Goal: Information Seeking & Learning: Learn about a topic

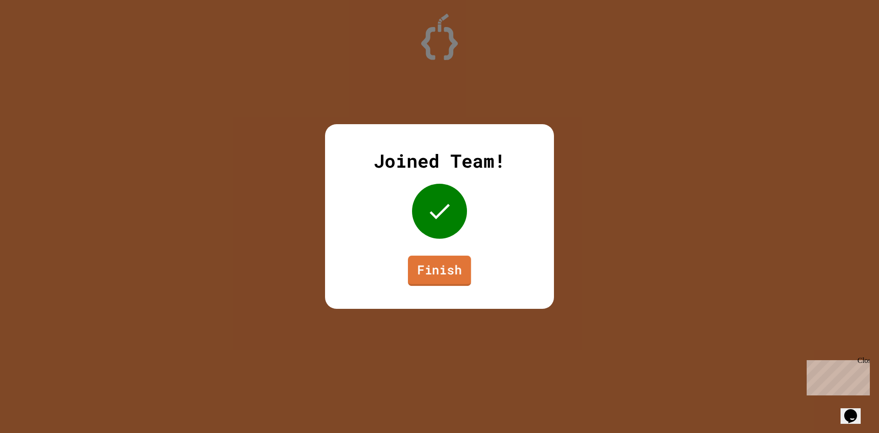
click at [418, 266] on link "Finish" at bounding box center [439, 270] width 63 height 30
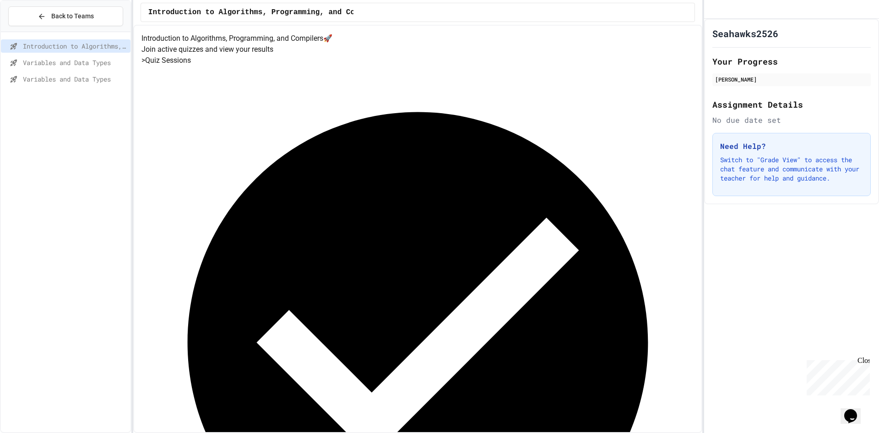
click at [51, 58] on span "Variables and Data Types" at bounding box center [75, 63] width 104 height 10
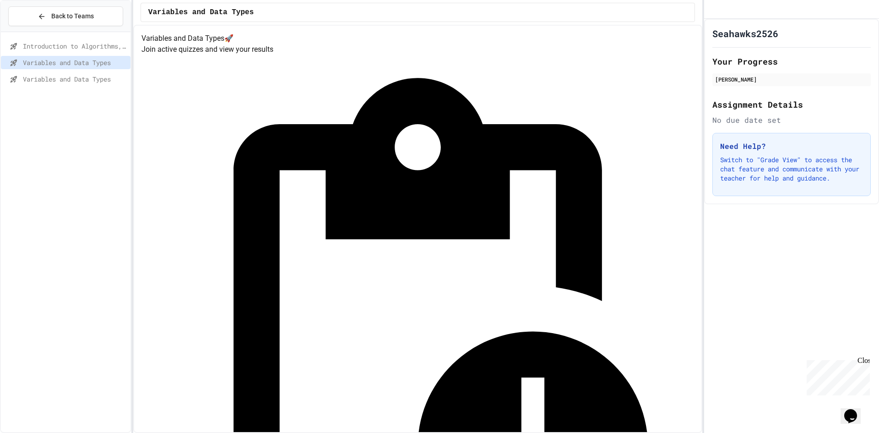
click at [67, 78] on span "Variables and Data Types" at bounding box center [75, 79] width 104 height 10
click at [76, 61] on span "Variables and Data Types" at bounding box center [75, 63] width 104 height 10
click at [104, 89] on div "Introduction to Algorithms, Programming, and Compilers Variables and Data Types…" at bounding box center [66, 64] width 130 height 57
click at [102, 84] on div "Variables and Data Types" at bounding box center [66, 78] width 130 height 13
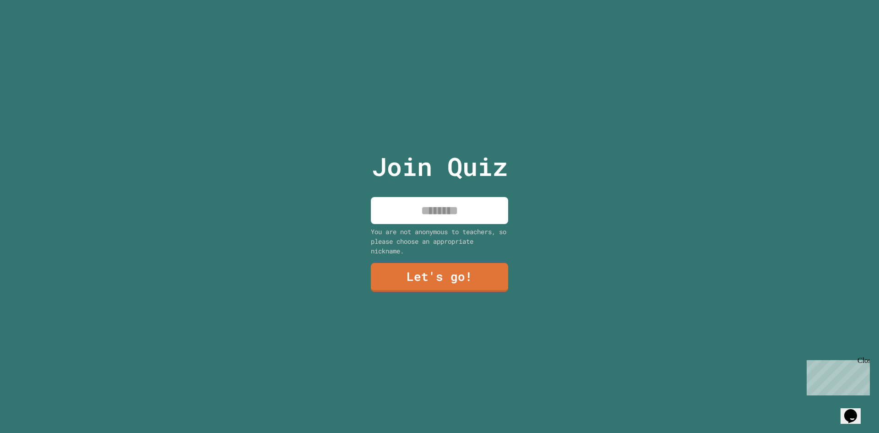
click at [478, 213] on input at bounding box center [439, 210] width 137 height 27
type input "********"
click at [465, 275] on link "Let's go!" at bounding box center [439, 276] width 139 height 30
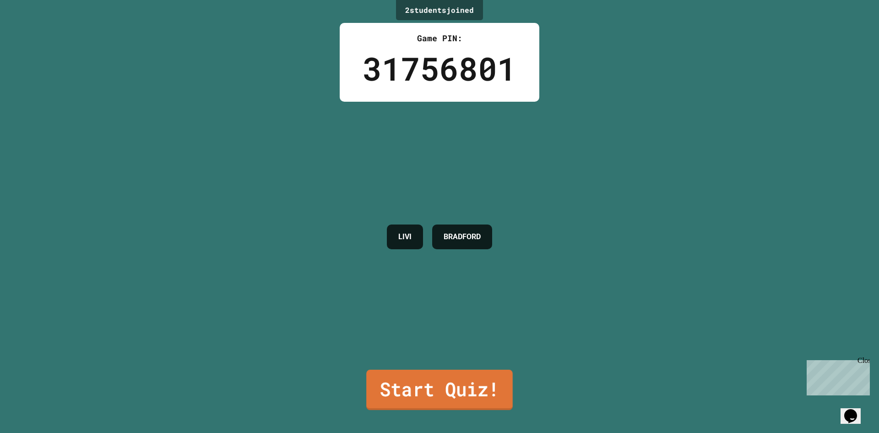
click at [445, 377] on link "Start Quiz!" at bounding box center [439, 389] width 147 height 40
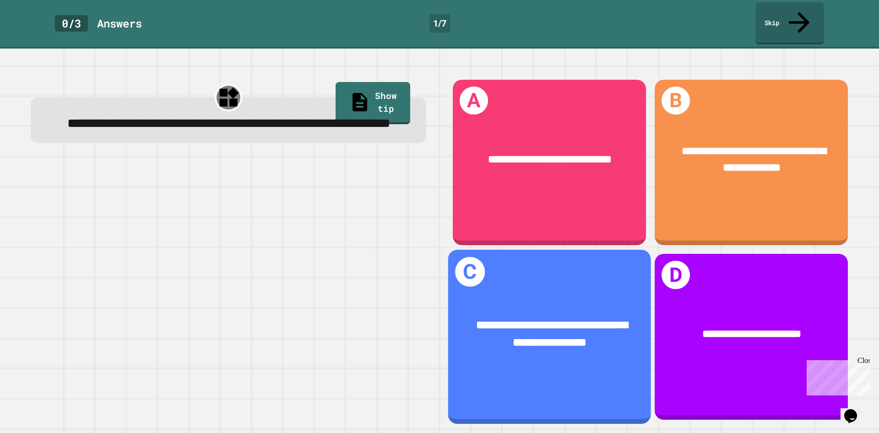
click at [576, 295] on div "**********" at bounding box center [549, 334] width 203 height 79
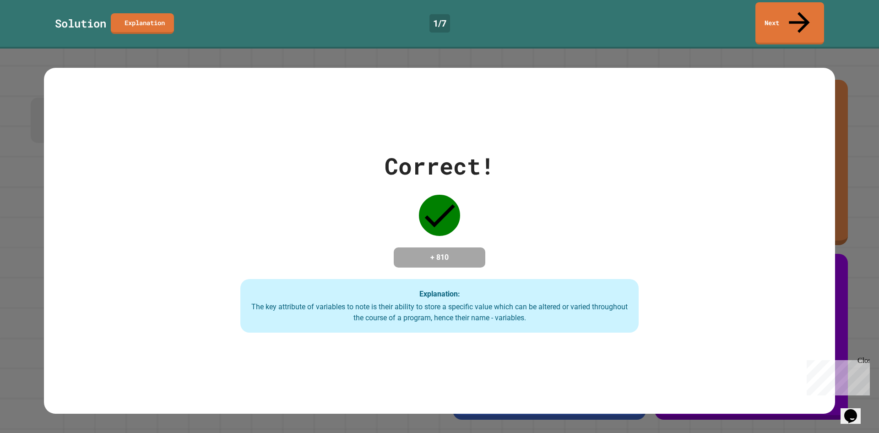
click at [776, 23] on div "Solution Explanation 1 / 7 Next" at bounding box center [439, 24] width 879 height 49
click at [776, 17] on link "Next" at bounding box center [790, 22] width 68 height 44
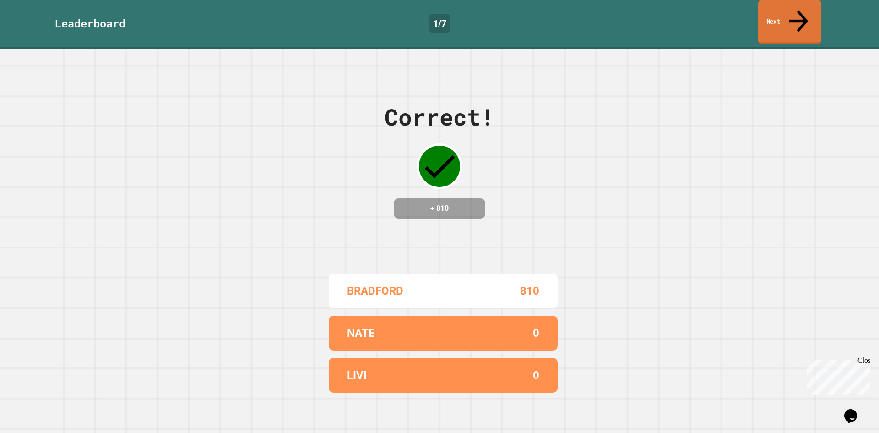
click at [773, 15] on link "Next" at bounding box center [789, 22] width 63 height 44
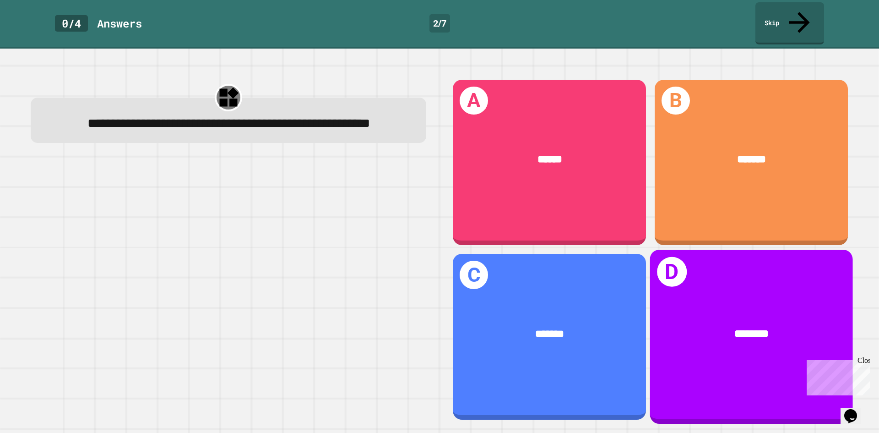
click at [698, 304] on div "********" at bounding box center [751, 334] width 203 height 61
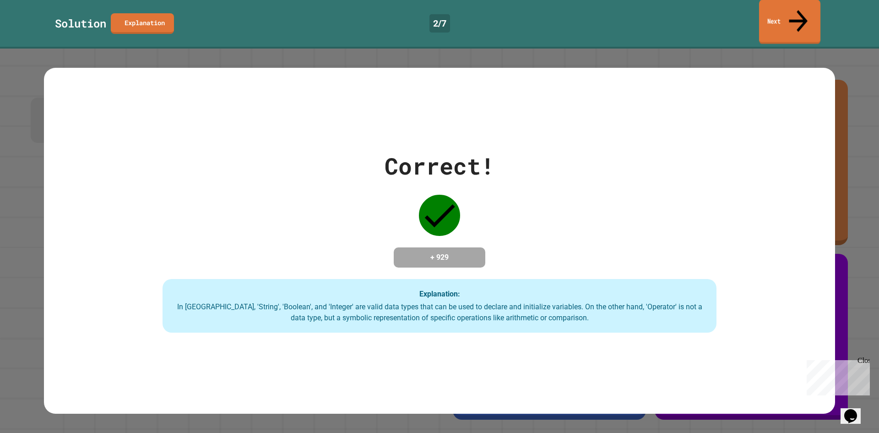
click at [797, 16] on link "Next" at bounding box center [789, 22] width 61 height 44
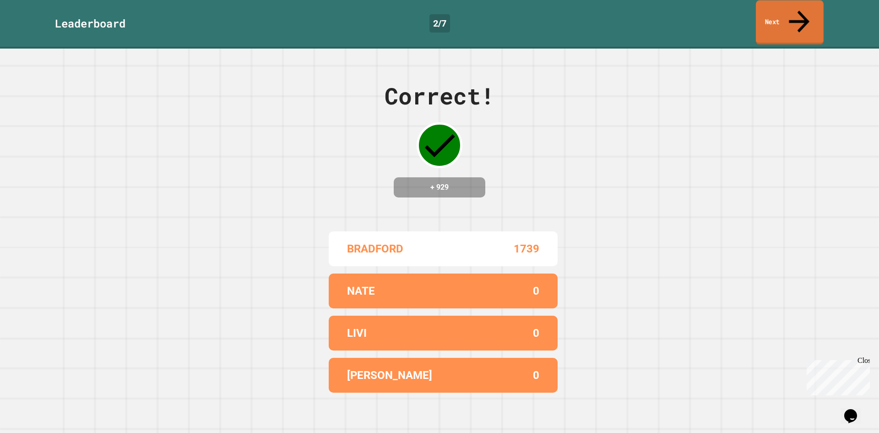
click at [798, 5] on icon at bounding box center [799, 21] width 31 height 33
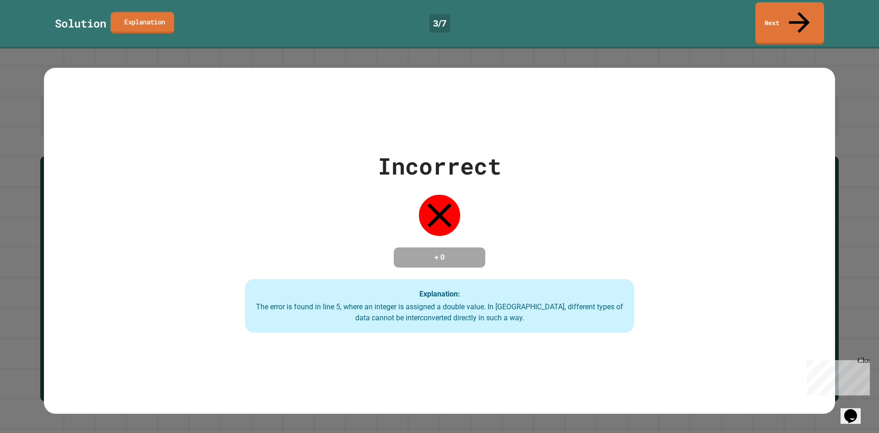
click at [136, 12] on link "Explanation" at bounding box center [142, 23] width 64 height 22
click at [800, 4] on link "Next" at bounding box center [790, 22] width 64 height 44
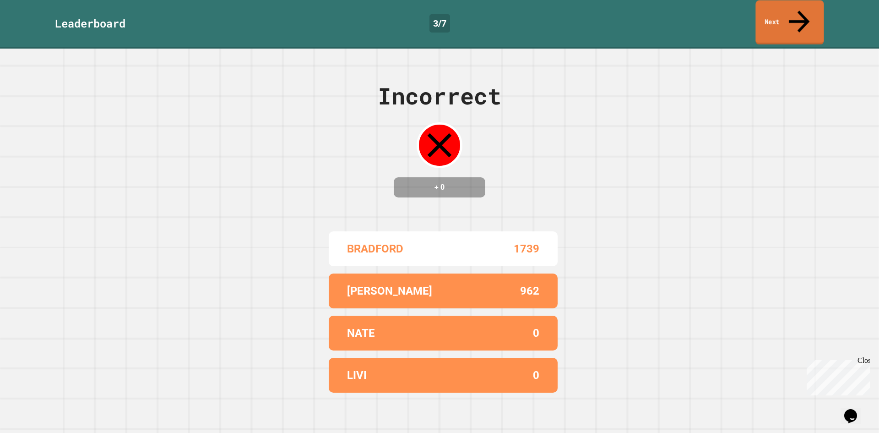
click at [780, 11] on link "Next" at bounding box center [789, 22] width 68 height 44
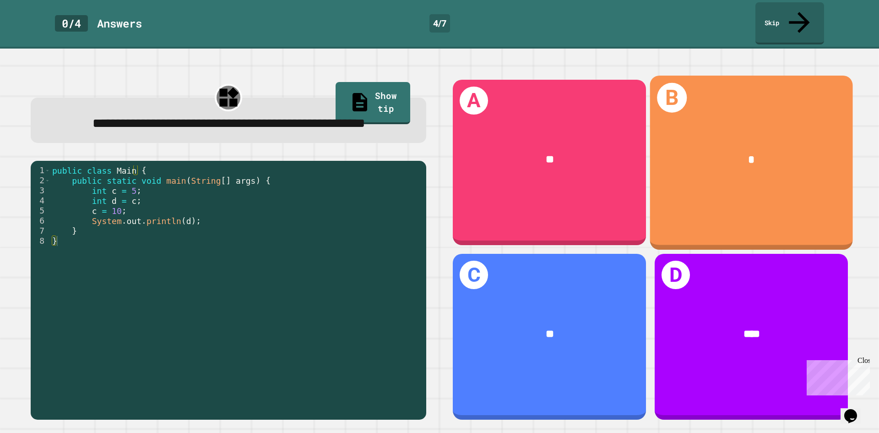
click at [757, 154] on div "*" at bounding box center [751, 159] width 203 height 61
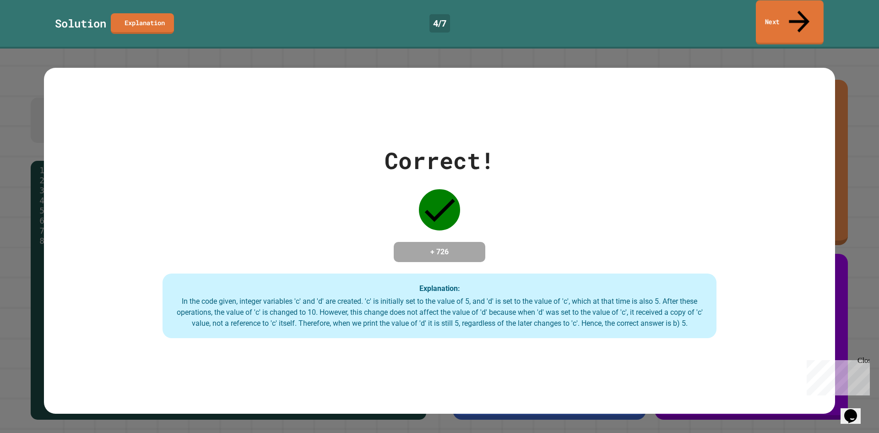
click at [794, 16] on link "Next" at bounding box center [790, 22] width 68 height 44
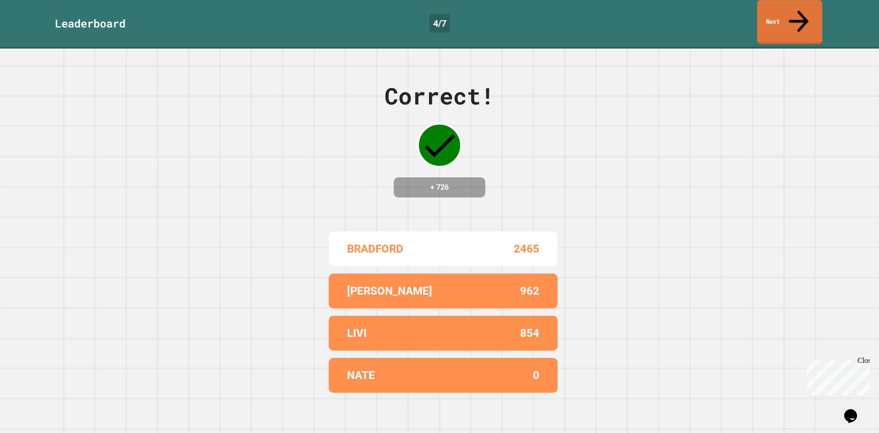
click at [778, 12] on link "Next" at bounding box center [789, 22] width 65 height 44
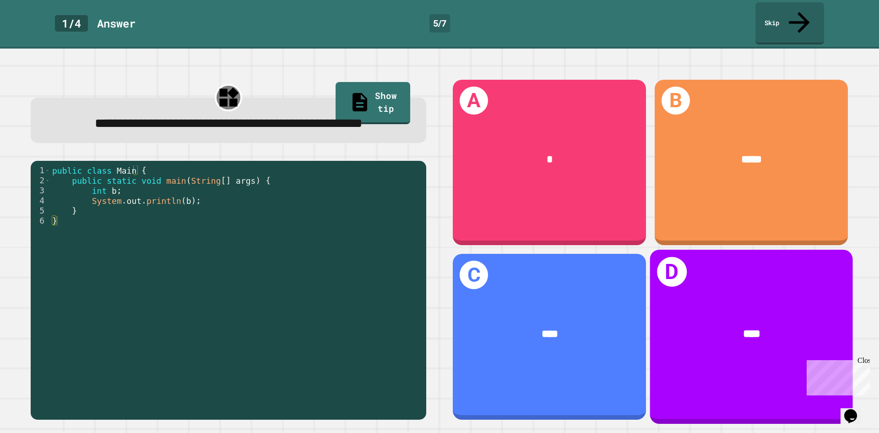
click at [703, 304] on div "****" at bounding box center [751, 334] width 203 height 61
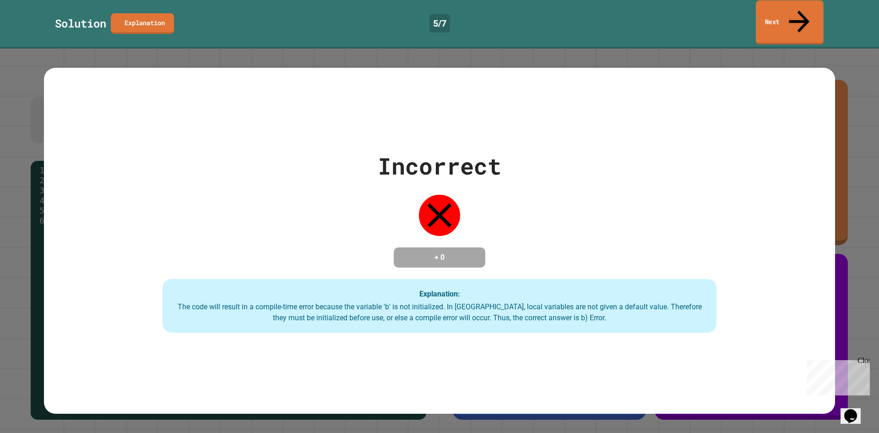
click at [774, 17] on link "Next" at bounding box center [790, 22] width 68 height 44
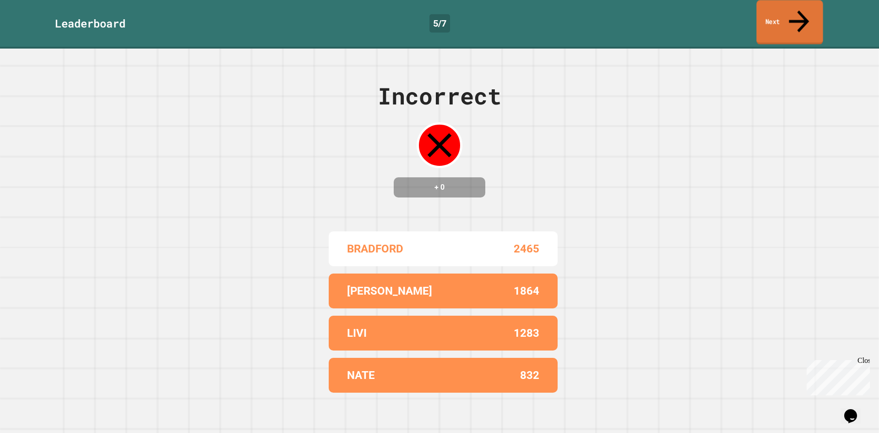
click at [781, 18] on link "Next" at bounding box center [789, 22] width 66 height 44
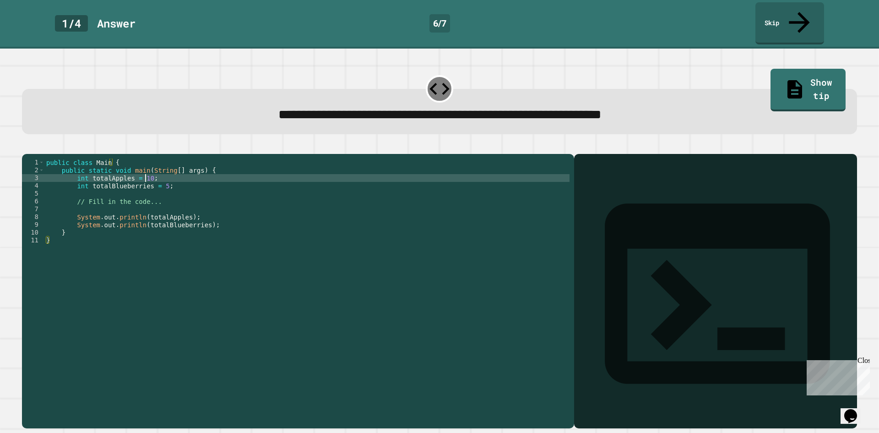
click at [144, 170] on div "public class Main { public static void main ( String [ ] args ) { int totalAppl…" at bounding box center [306, 290] width 525 height 265
click at [154, 177] on div "public class Main { public static void main ( String [ ] args ) { int totalAppl…" at bounding box center [306, 290] width 525 height 265
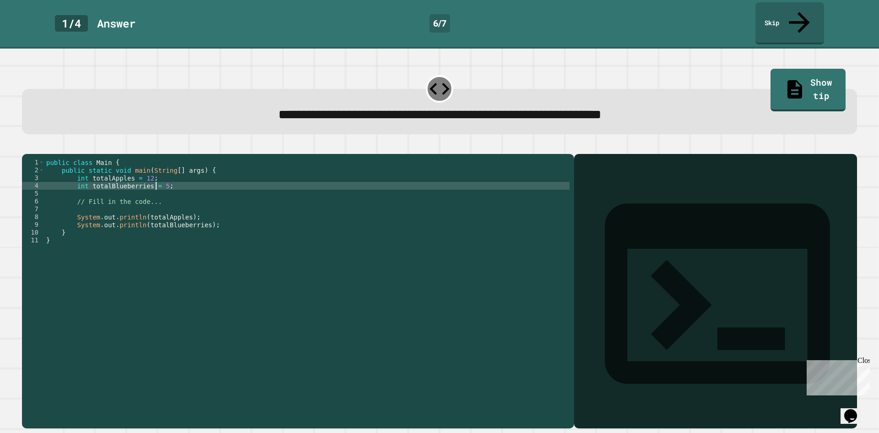
scroll to position [0, 8]
type textarea "**********"
click at [35, 149] on icon "button" at bounding box center [32, 152] width 5 height 6
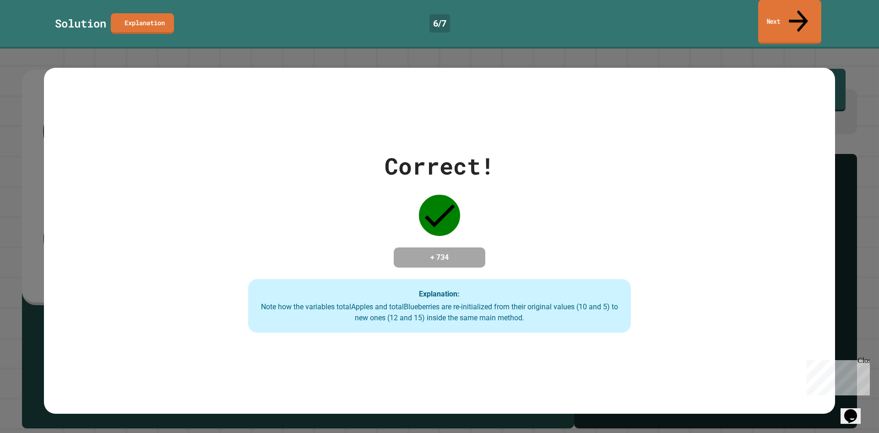
click at [803, 18] on link "Next" at bounding box center [789, 22] width 63 height 44
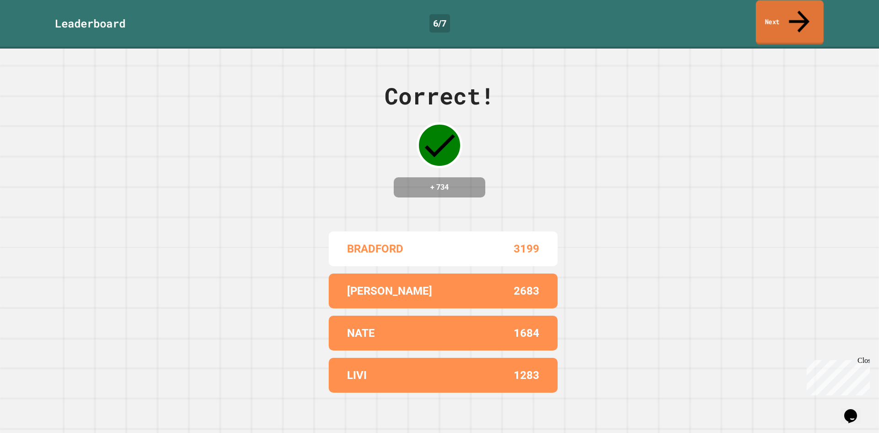
click at [793, 22] on link "Next" at bounding box center [790, 22] width 68 height 44
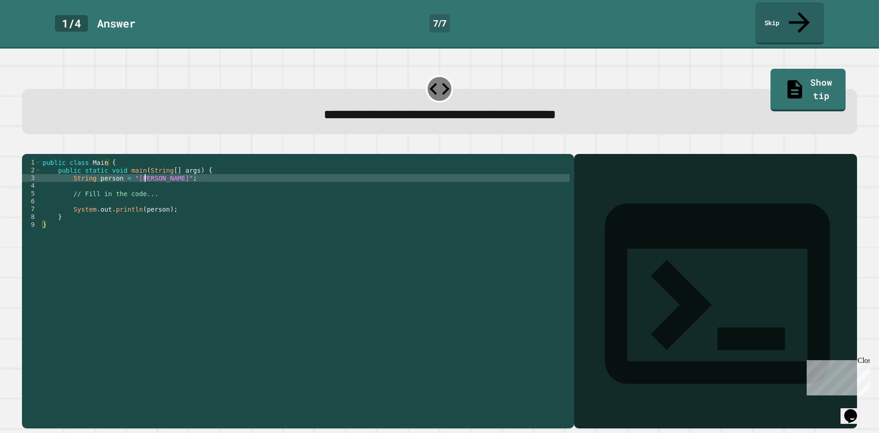
click at [147, 168] on div "public class Main { public static void main ( String [ ] args ) { String person…" at bounding box center [305, 290] width 529 height 265
click at [151, 172] on div "public class Main { public static void main ( String [ ] args ) { String person…" at bounding box center [305, 290] width 529 height 265
click at [147, 173] on div "public class Main { public static void main ( String [ ] args ) { String person…" at bounding box center [305, 290] width 529 height 265
type textarea "**********"
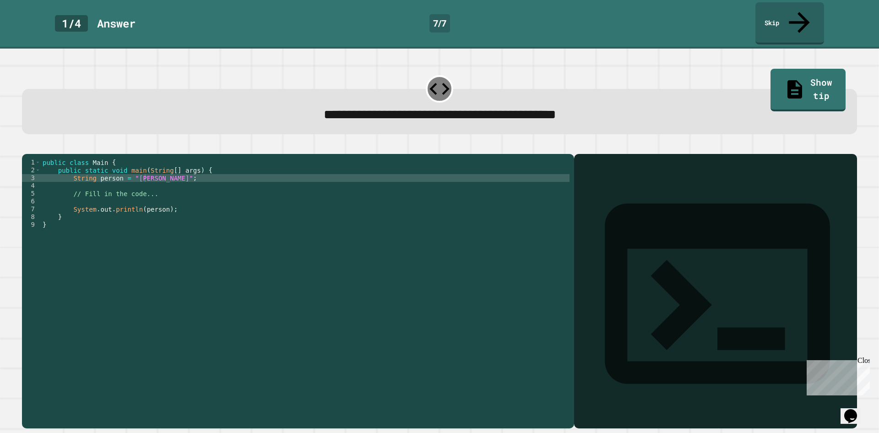
click at [37, 139] on div "**********" at bounding box center [439, 286] width 844 height 294
click at [37, 143] on div at bounding box center [439, 148] width 835 height 11
click at [35, 149] on icon "button" at bounding box center [32, 152] width 5 height 6
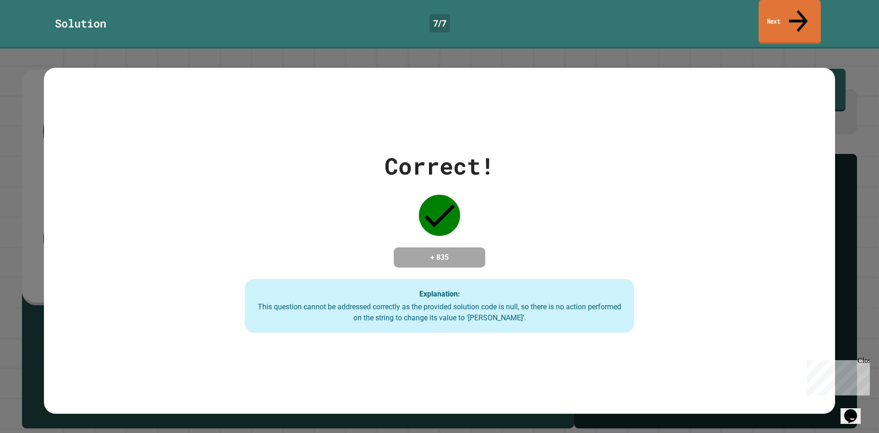
click at [791, 11] on link "Next" at bounding box center [790, 22] width 62 height 44
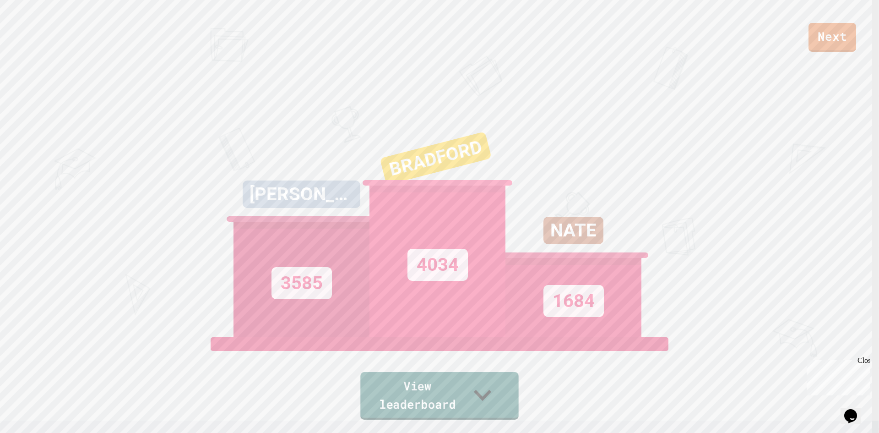
click at [463, 400] on link "View leaderboard" at bounding box center [439, 396] width 158 height 48
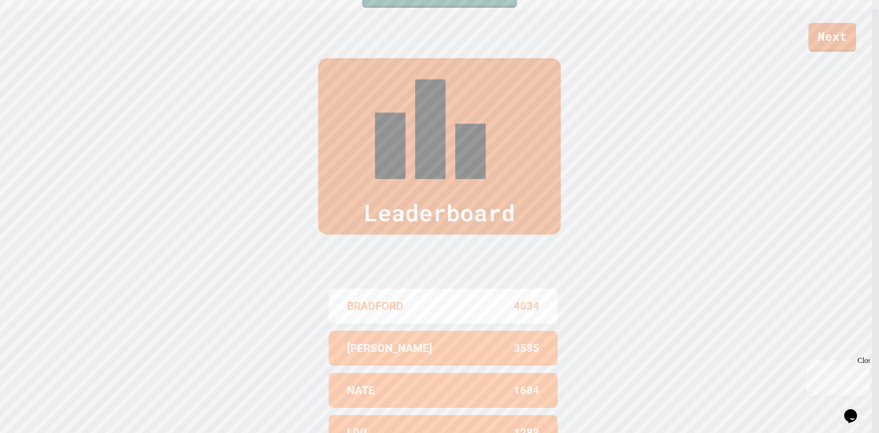
scroll to position [429, 0]
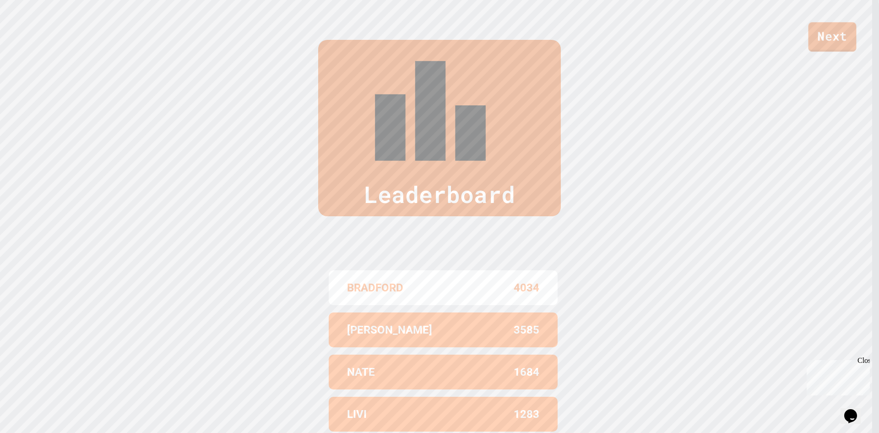
click at [835, 44] on link "Next" at bounding box center [833, 36] width 48 height 29
